Goal: Navigation & Orientation: Find specific page/section

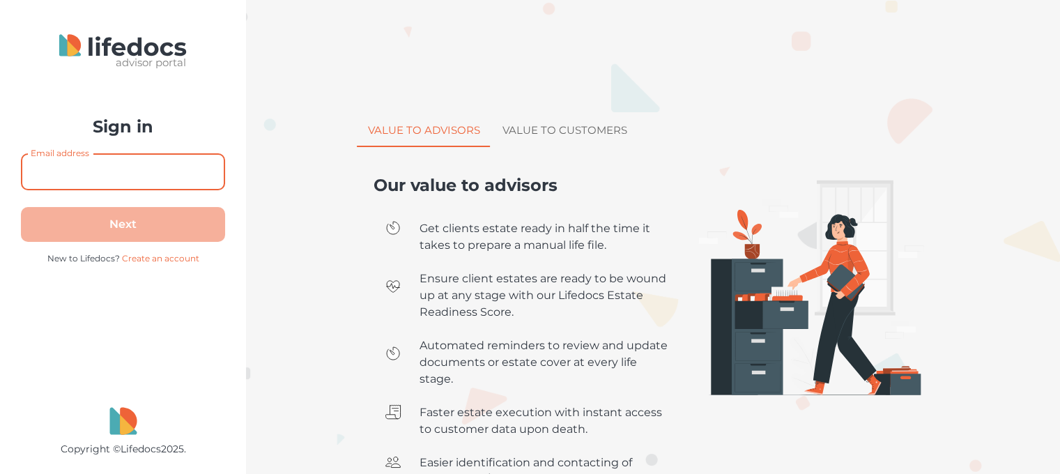
click at [134, 161] on input "Email address" at bounding box center [123, 171] width 204 height 37
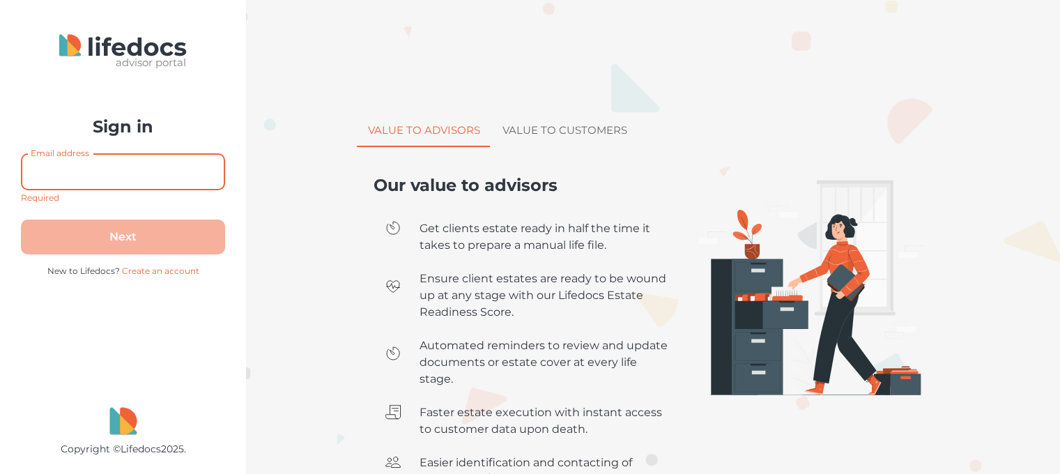
type input "[EMAIL_ADDRESS][DOMAIN_NAME]"
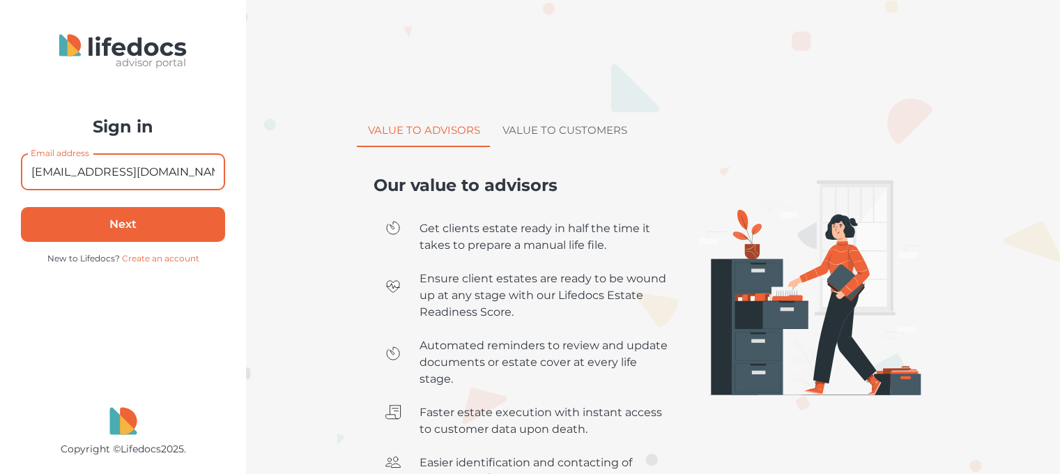
click at [160, 217] on button "Next" at bounding box center [123, 224] width 204 height 35
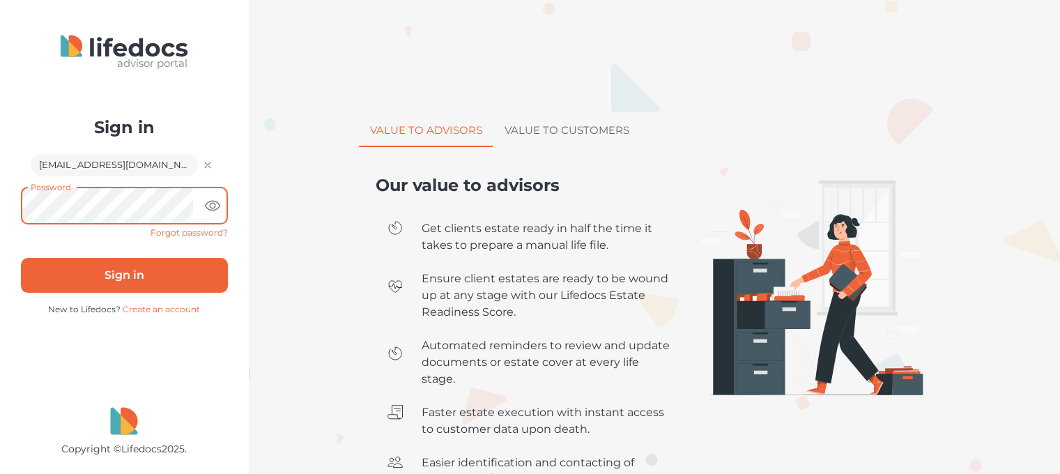
click at [123, 267] on button "Sign in" at bounding box center [124, 275] width 207 height 35
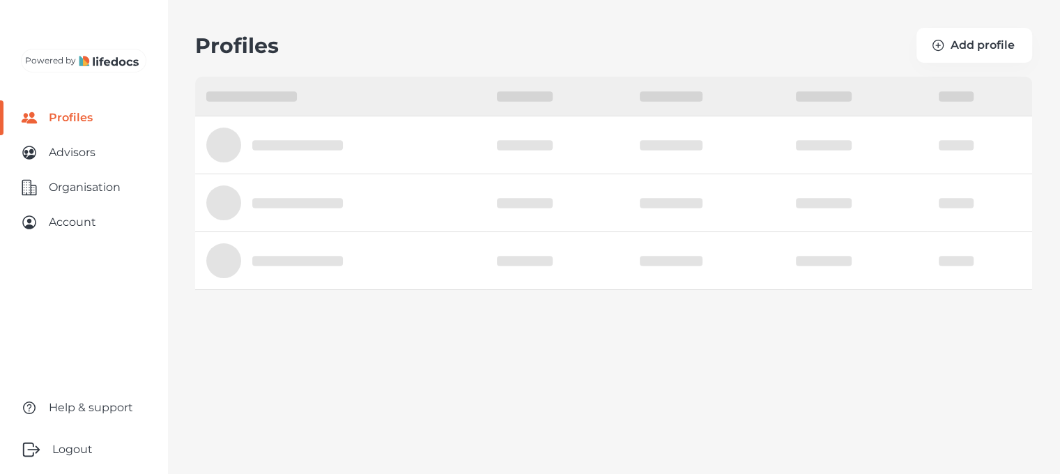
select select "10"
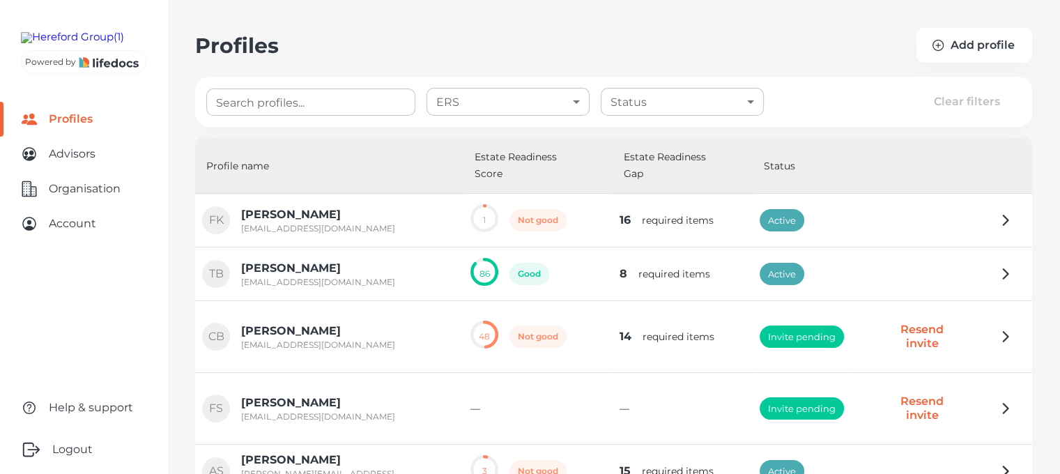
click at [982, 256] on div at bounding box center [941, 273] width 167 height 39
click at [998, 265] on icon "button" at bounding box center [1005, 273] width 17 height 17
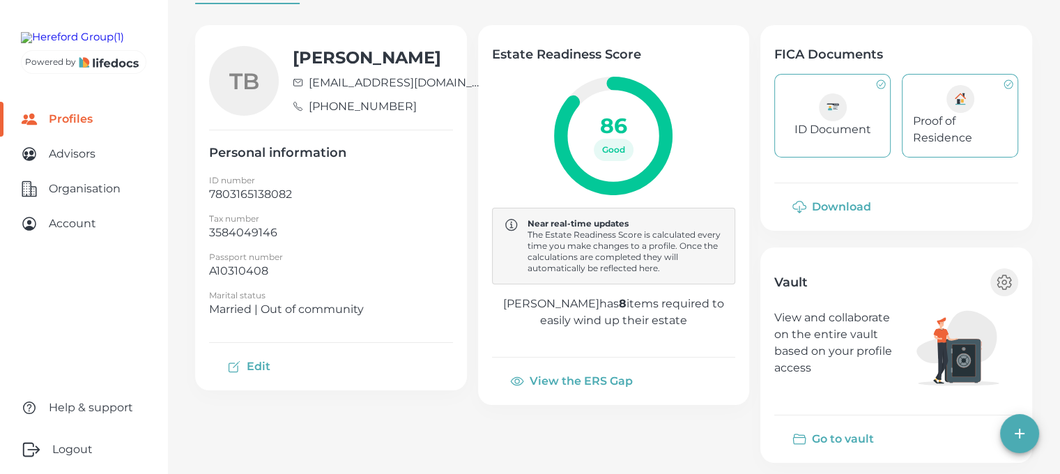
scroll to position [142, 0]
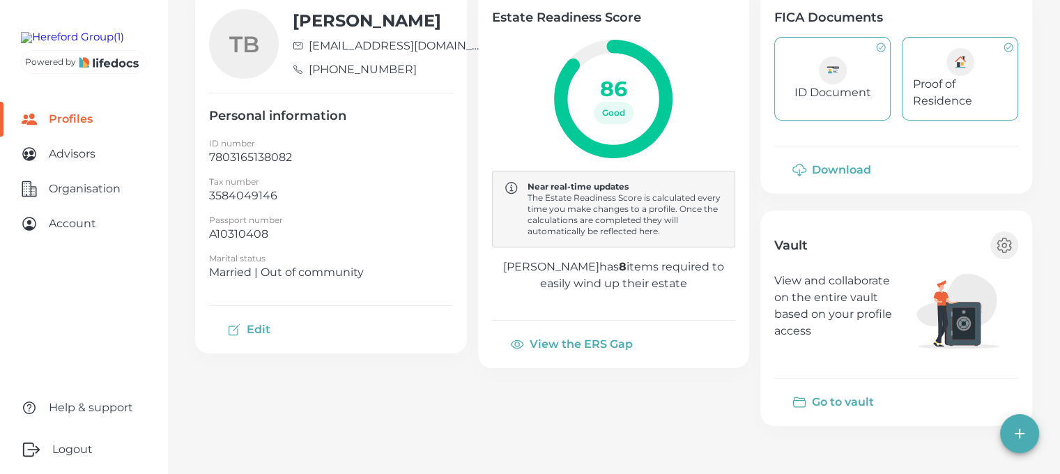
click at [833, 398] on button "Go to vault" at bounding box center [834, 401] width 121 height 33
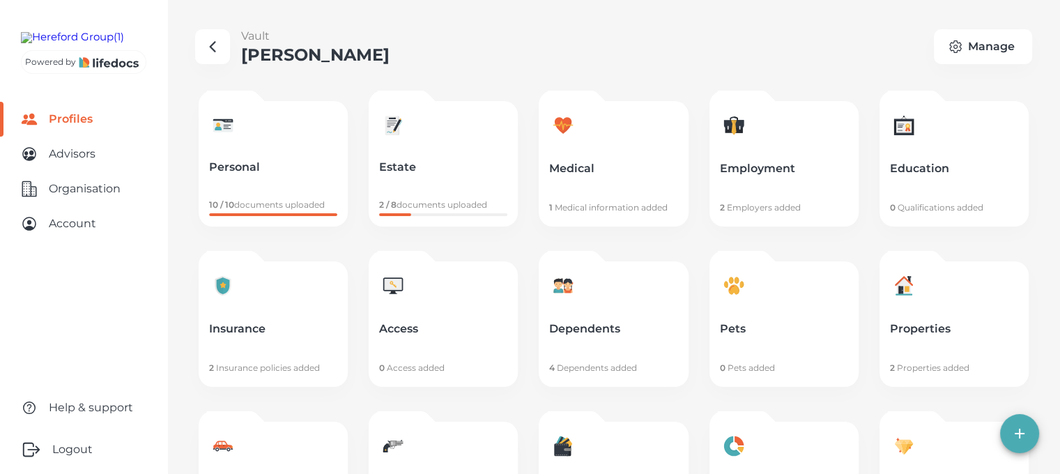
click at [209, 162] on p "Personal" at bounding box center [273, 167] width 128 height 14
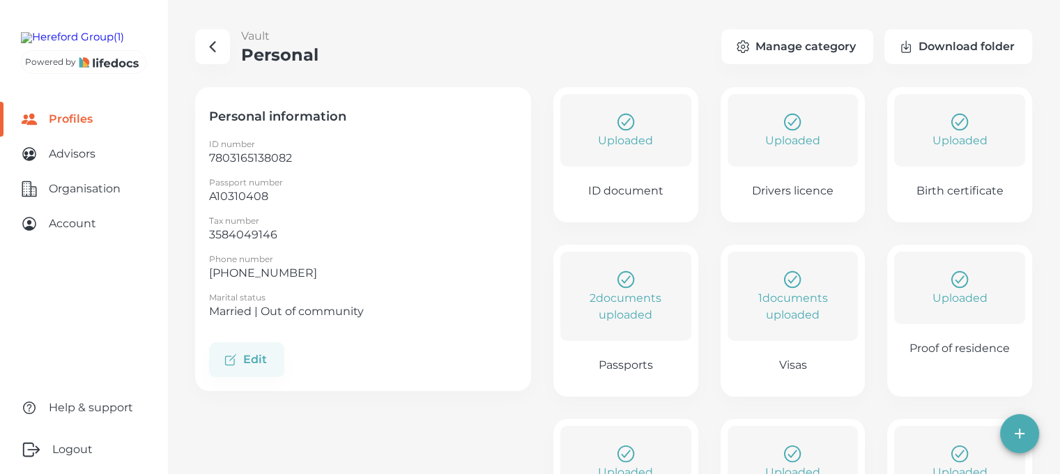
click at [644, 364] on p "Passports" at bounding box center [625, 365] width 54 height 14
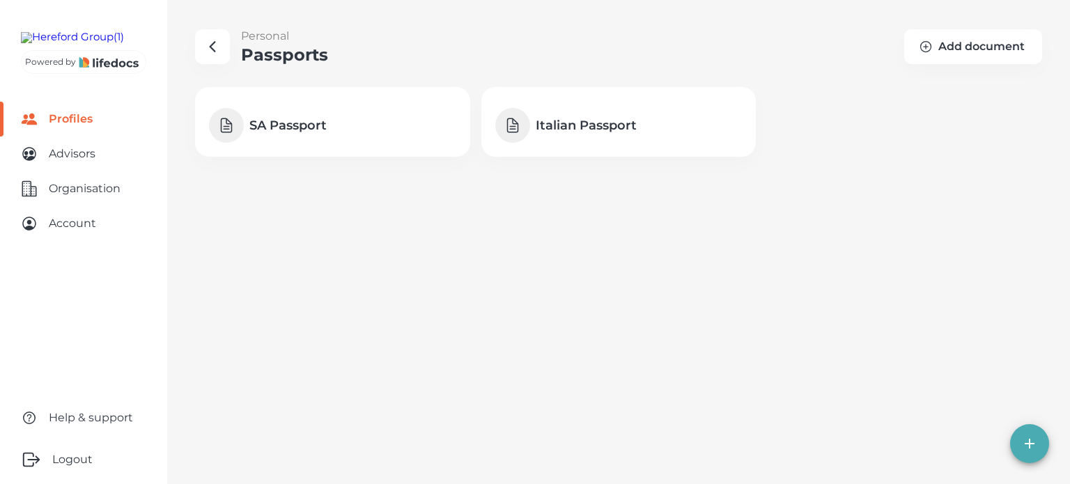
click at [207, 47] on icon "button" at bounding box center [212, 46] width 17 height 17
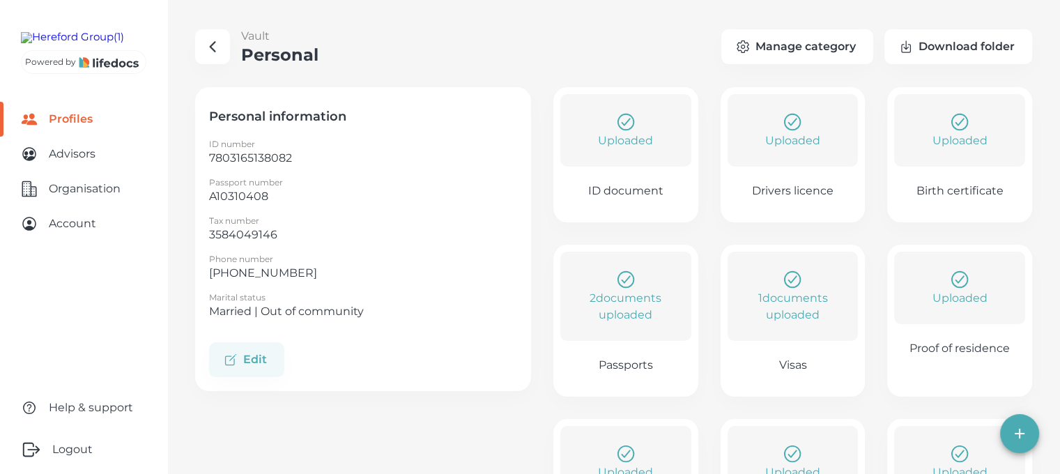
click at [210, 45] on icon "button" at bounding box center [212, 47] width 5 height 10
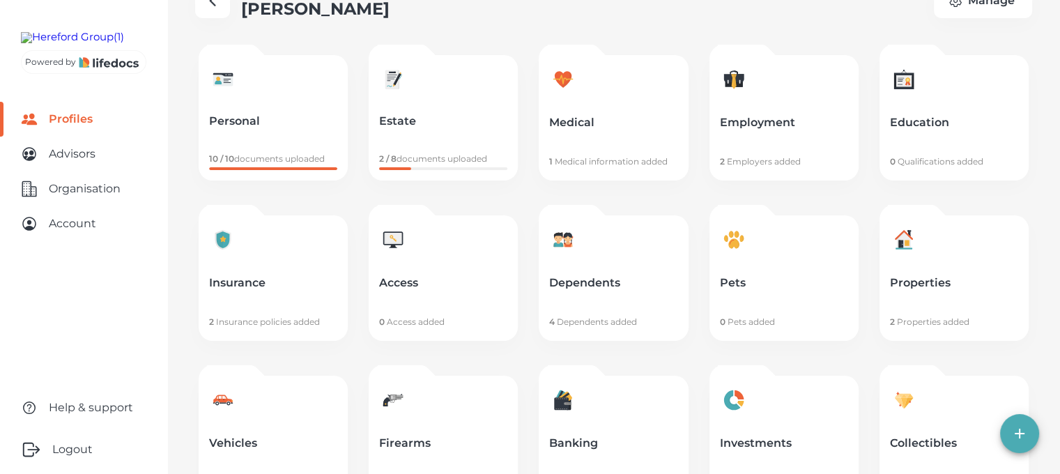
scroll to position [70, 0]
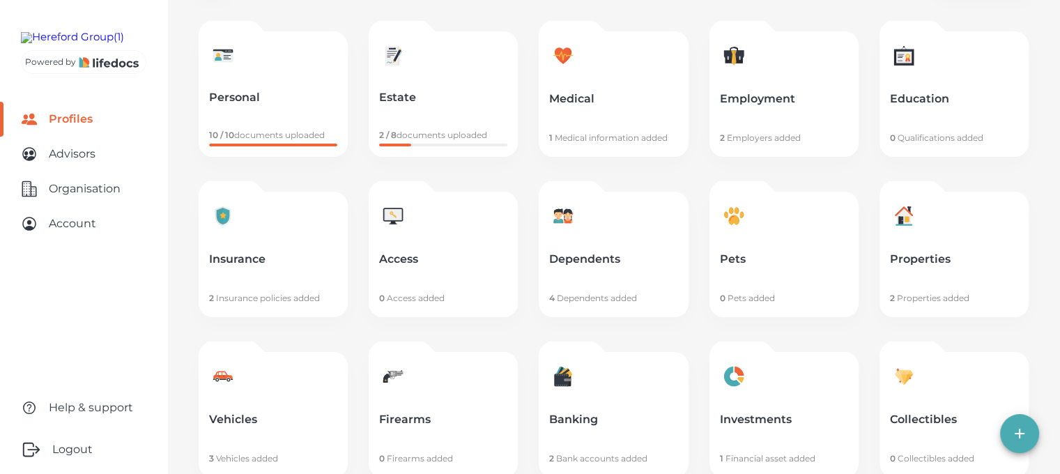
click at [593, 251] on link "Dependents 4 Dependents added" at bounding box center [612, 254] width 149 height 125
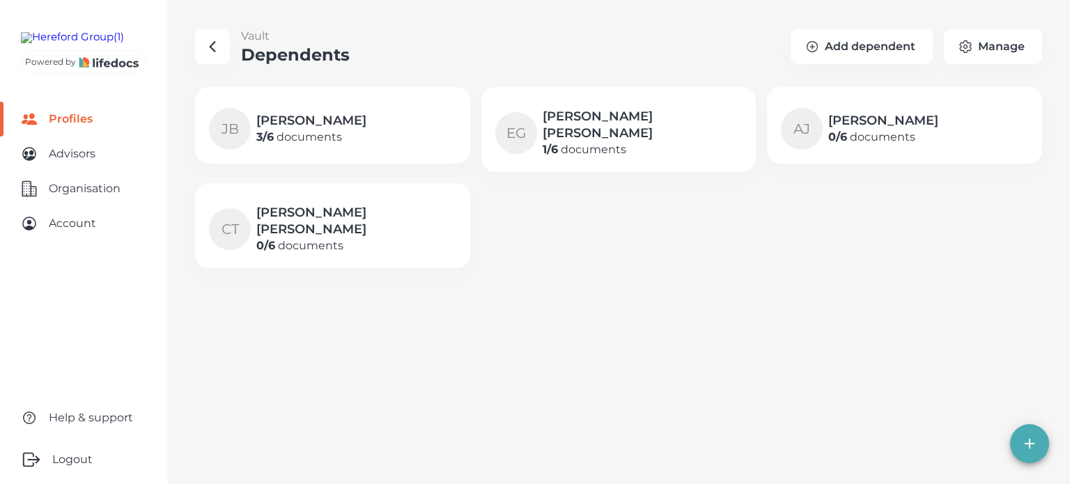
click at [577, 119] on h4 "[PERSON_NAME] [PERSON_NAME]" at bounding box center [643, 124] width 200 height 33
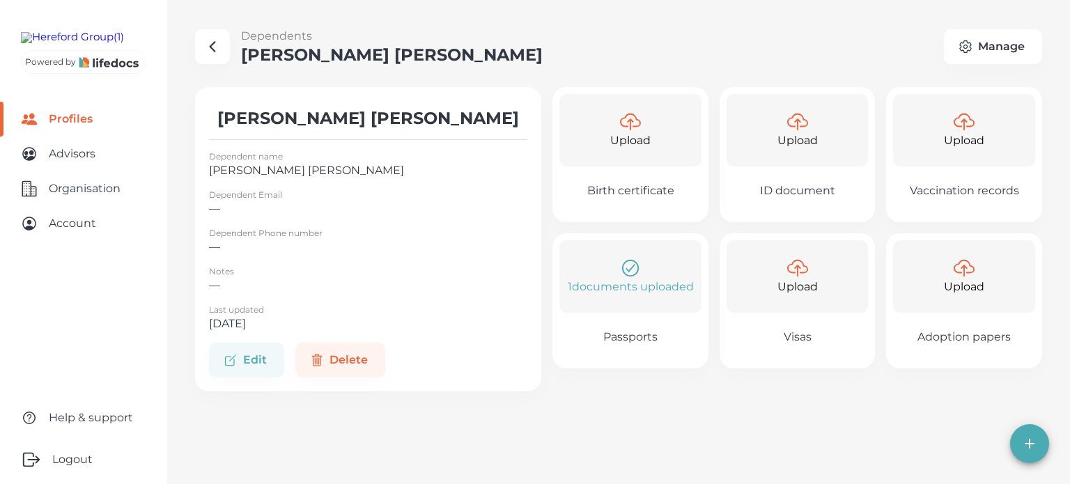
click at [215, 49] on icon "button" at bounding box center [212, 46] width 17 height 17
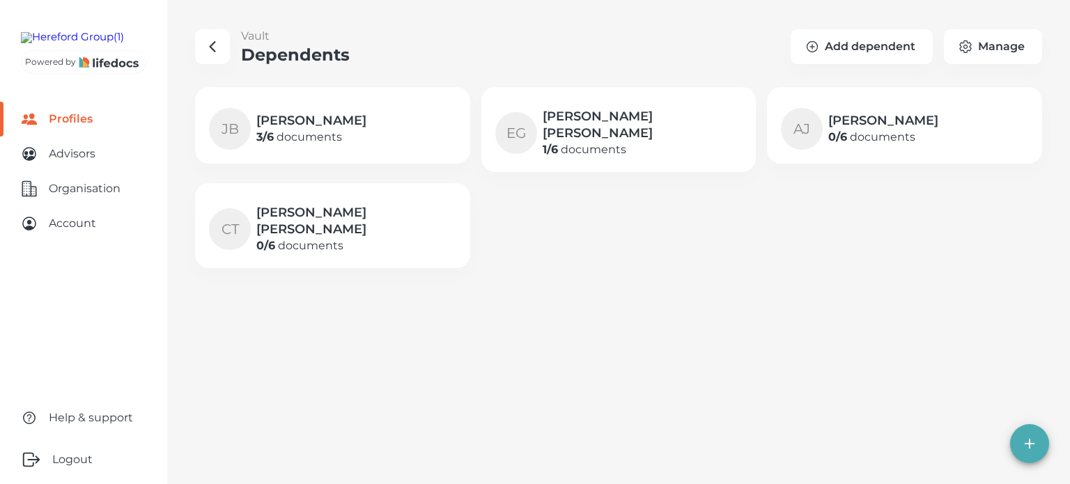
click at [318, 212] on h4 "[PERSON_NAME] [PERSON_NAME]" at bounding box center [356, 220] width 200 height 33
